Goal: Information Seeking & Learning: Learn about a topic

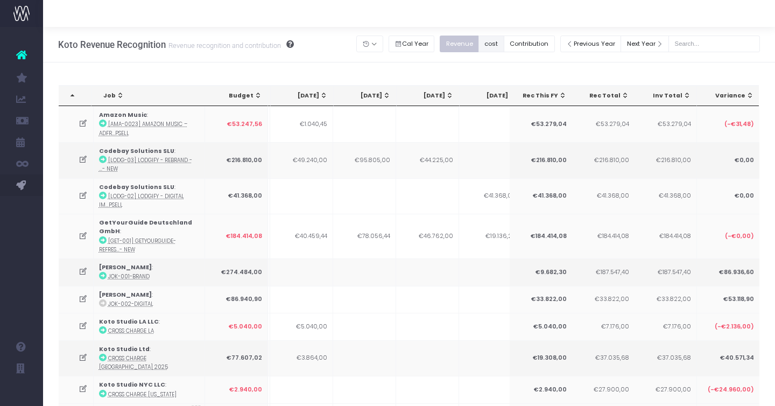
click at [502, 43] on button "cost" at bounding box center [492, 44] width 26 height 17
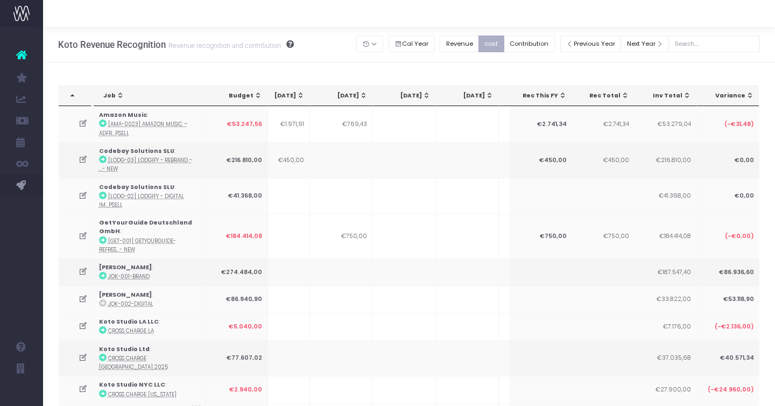
scroll to position [0, 172]
click at [530, 46] on button "Contribution" at bounding box center [529, 44] width 51 height 17
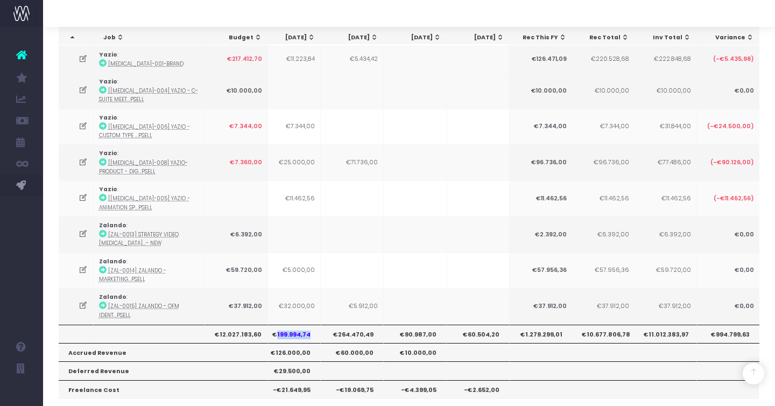
drag, startPoint x: 311, startPoint y: 301, endPoint x: 280, endPoint y: 302, distance: 30.7
click at [280, 325] on th "€199.994,74" at bounding box center [289, 334] width 63 height 18
copy th "199.994,74"
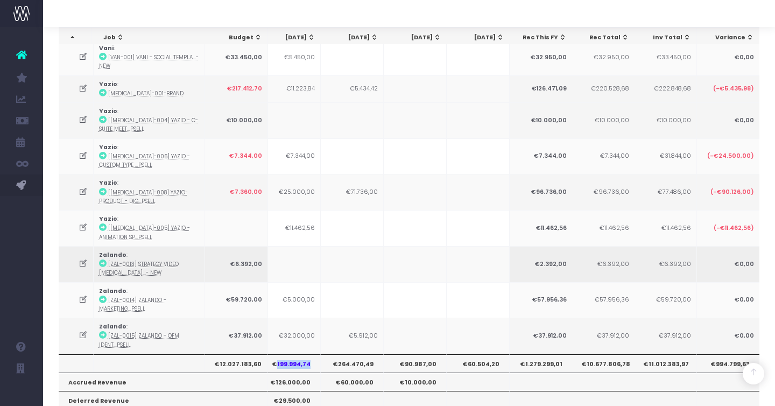
scroll to position [889, 0]
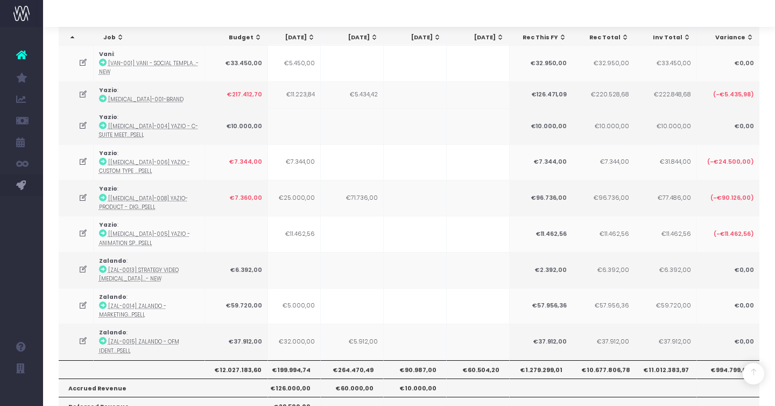
drag, startPoint x: 80, startPoint y: 163, endPoint x: 227, endPoint y: 164, distance: 147.0
click at [80, 193] on icon at bounding box center [83, 197] width 9 height 9
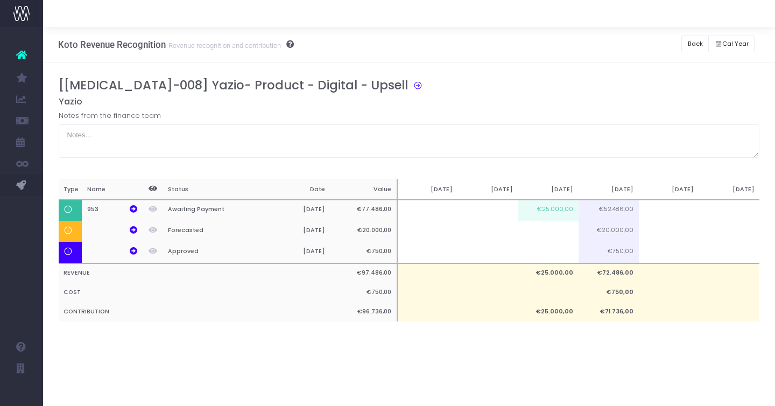
scroll to position [0, 0]
click at [564, 229] on td at bounding box center [548, 231] width 60 height 21
paste input "7340"
type input "7340"
click at [566, 341] on div "[[MEDICAL_DATA]-008] Yazio- Product - Digital - Upsell Yazio Notes from the fin…" at bounding box center [409, 210] width 701 height 265
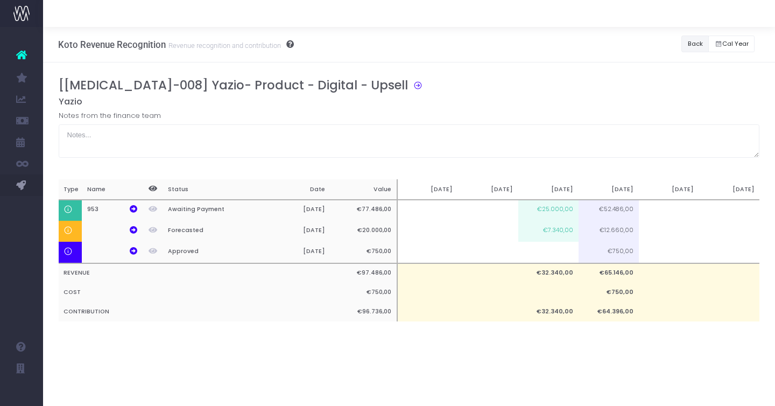
click at [691, 44] on button "Back" at bounding box center [695, 44] width 27 height 17
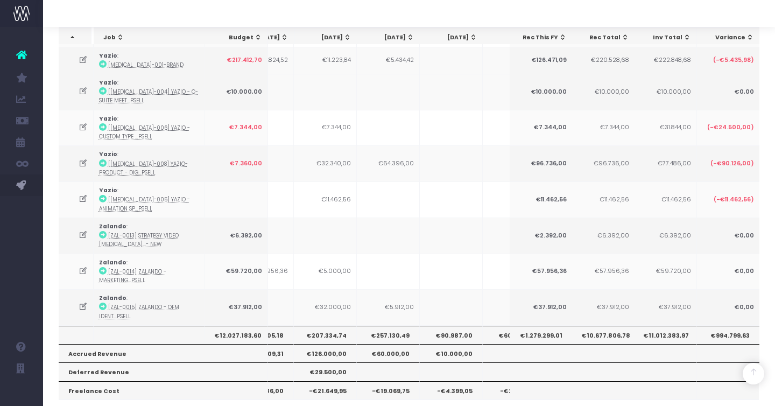
scroll to position [924, 0]
click at [397, 325] on th "€257.130,49" at bounding box center [388, 334] width 63 height 18
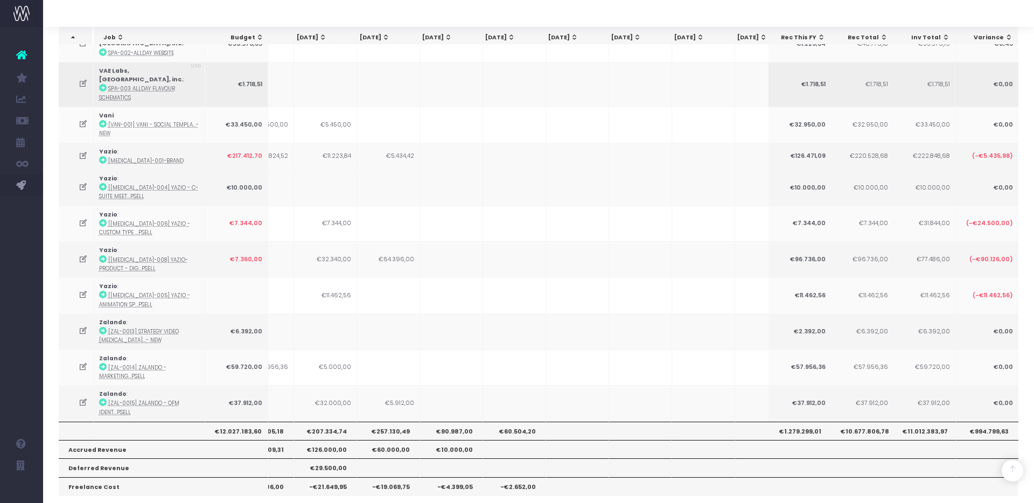
scroll to position [0, 164]
